Goal: Information Seeking & Learning: Learn about a topic

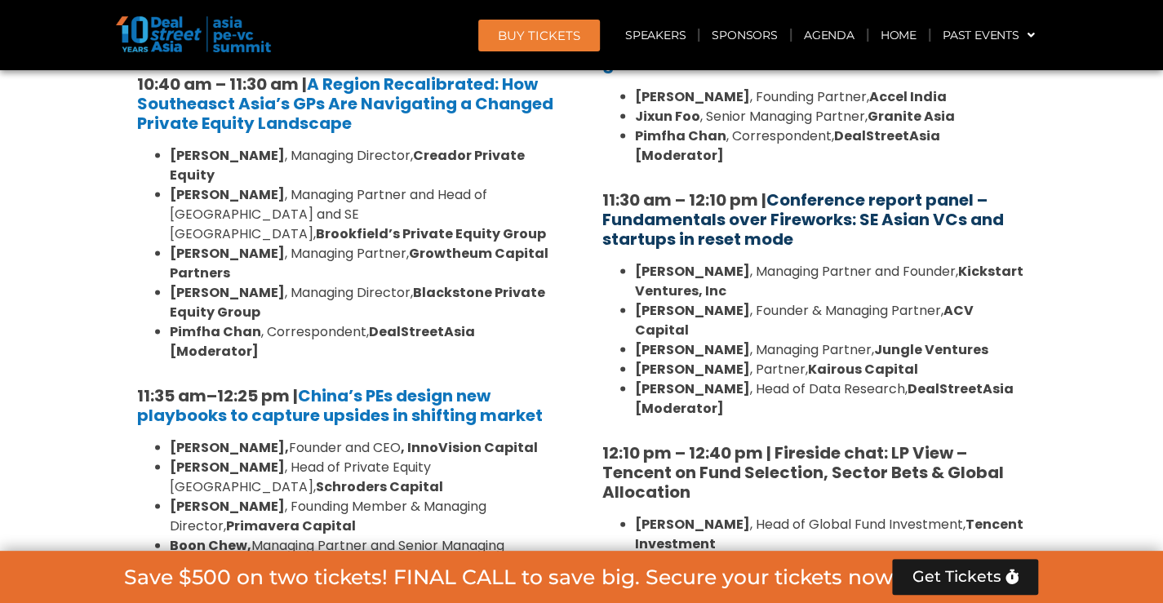
scroll to position [1670, 0]
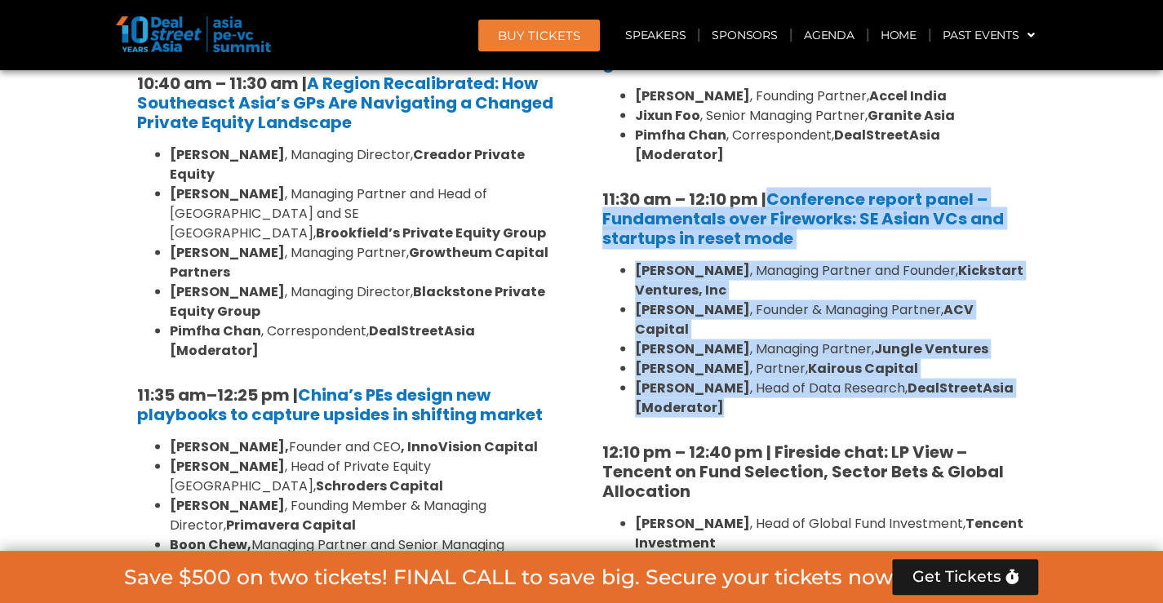
drag, startPoint x: 770, startPoint y: 164, endPoint x: 850, endPoint y: 369, distance: 219.9
copy div "Conference report panel – Fundamentals over Fireworks: SE Asian VCs and startup…"
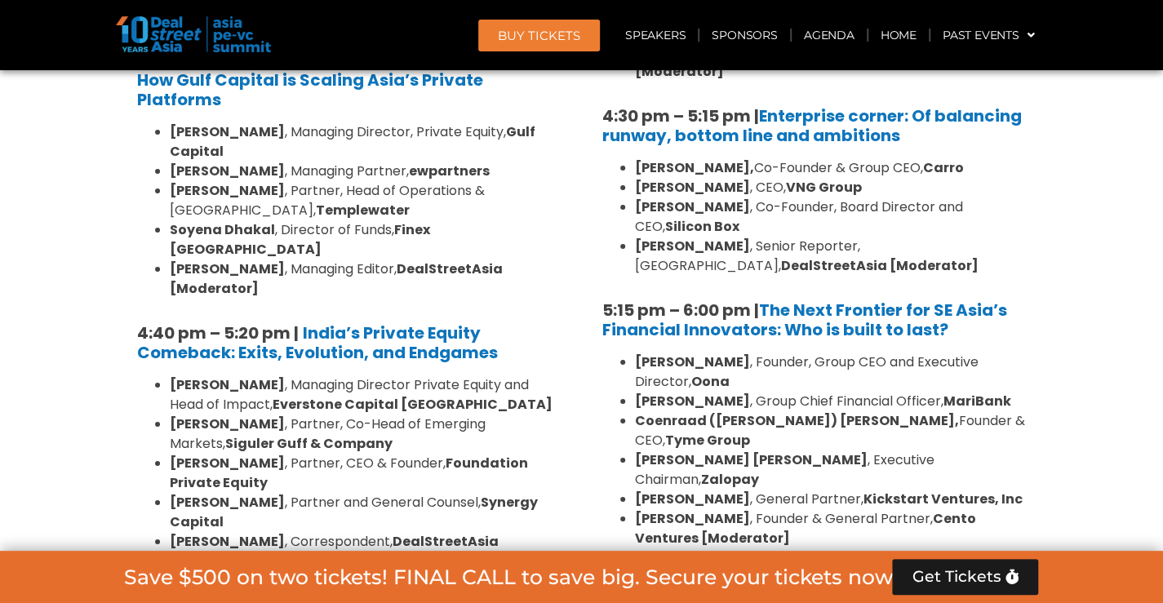
scroll to position [2975, 0]
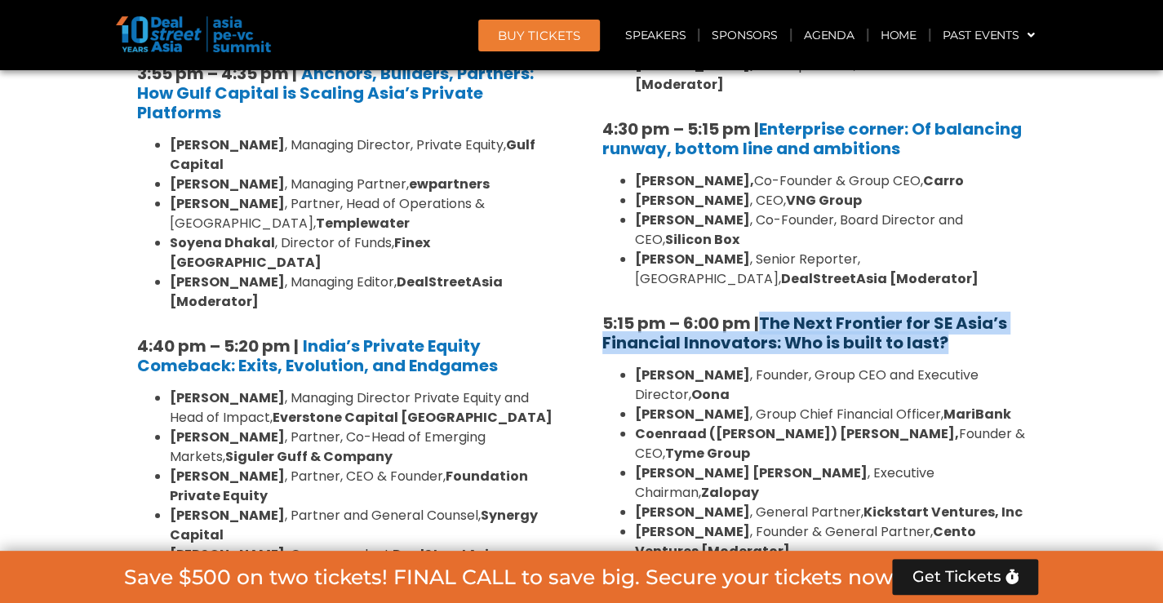
drag, startPoint x: 955, startPoint y: 261, endPoint x: 767, endPoint y: 238, distance: 189.1
click at [767, 313] on h5 "5:15 pm – 6:00 pm | The Next Frontier for SE Asia’s Financial Innovators: Who i…" at bounding box center [814, 332] width 424 height 39
copy link "The Next Frontier for SE Asia’s Financial Innovators: Who is built to last?"
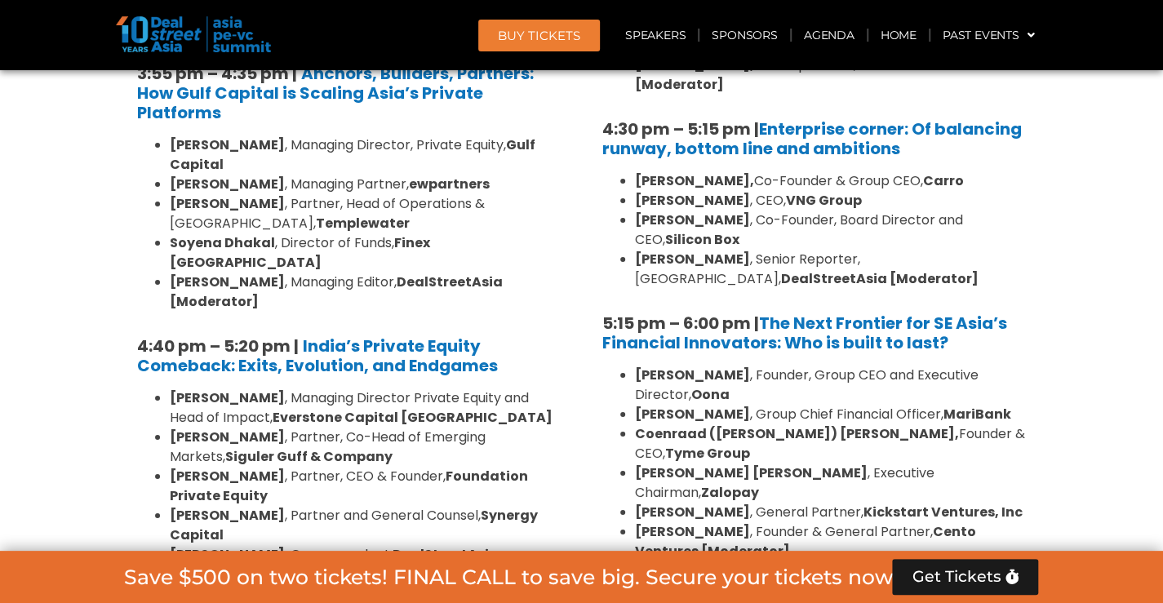
click at [966, 366] on li "[PERSON_NAME] , Founder, Group CEO and Executive Director, Oona" at bounding box center [831, 385] width 392 height 39
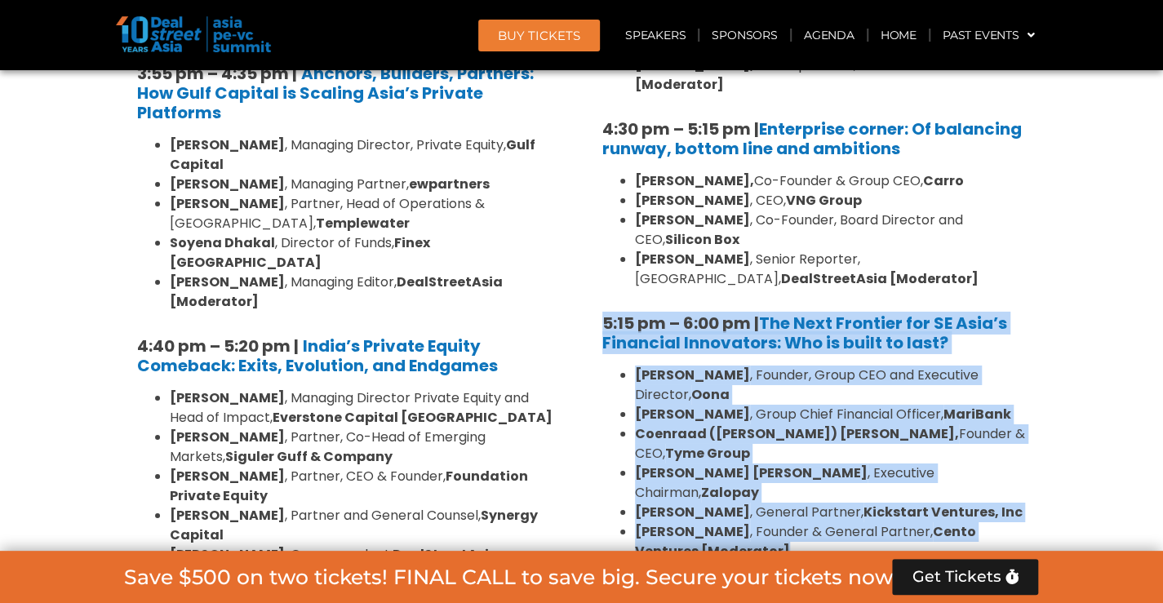
drag, startPoint x: 596, startPoint y: 242, endPoint x: 774, endPoint y: 433, distance: 261.6
copy div "5:15 pm – 6:00 pm | The Next Frontier for SE Asia’s Financial Innovators: Who i…"
